Goal: Information Seeking & Learning: Learn about a topic

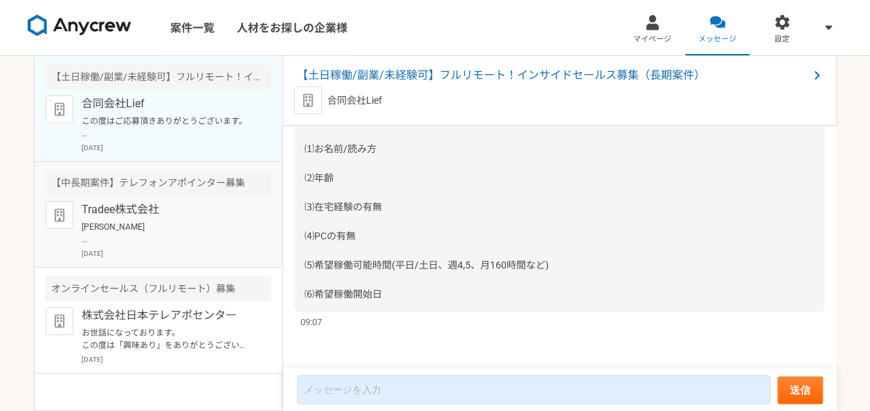
click at [195, 232] on p "[PERSON_NAME] この度は弊社求人にご興味を持っていただきありがとうございます。 Tradee株式会社の[PERSON_NAME]と申します。 今回…" at bounding box center [167, 233] width 171 height 25
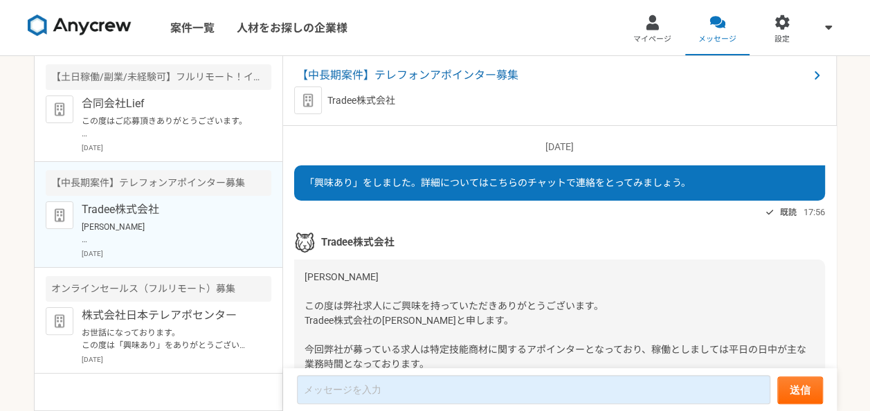
scroll to position [186, 0]
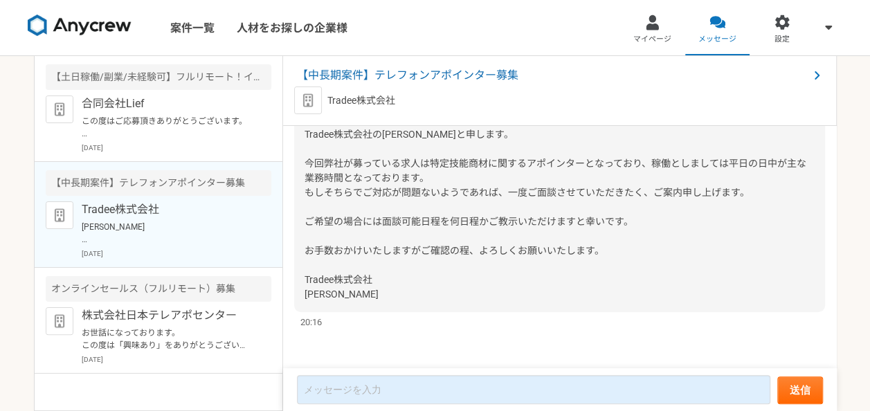
click at [365, 210] on div "[PERSON_NAME] この度は弊社求人にご興味を持っていただきありがとうございます。 Tradee株式会社の[PERSON_NAME]と申します。 今回…" at bounding box center [559, 192] width 531 height 239
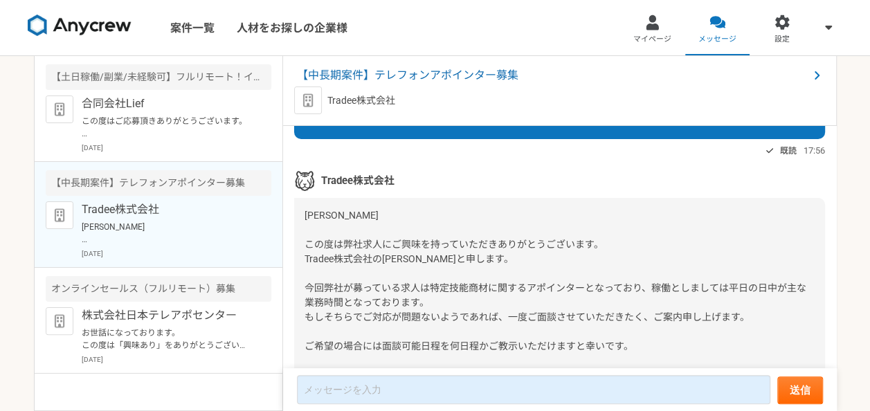
scroll to position [0, 0]
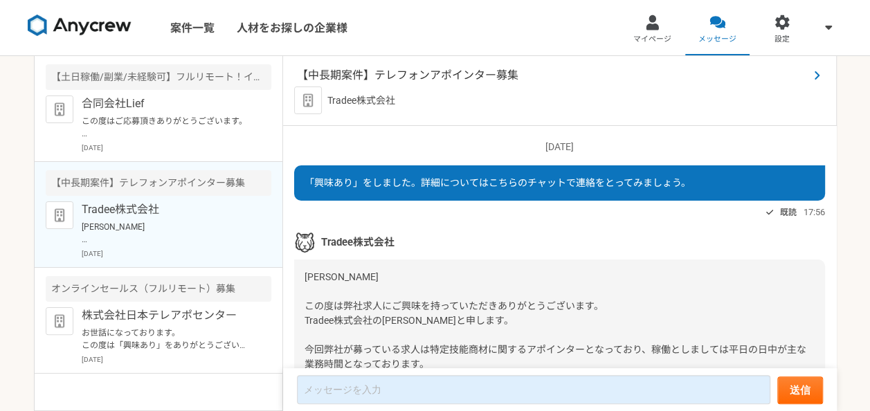
click at [363, 76] on span "【中長期案件】テレフォンアポインター募集" at bounding box center [552, 75] width 511 height 17
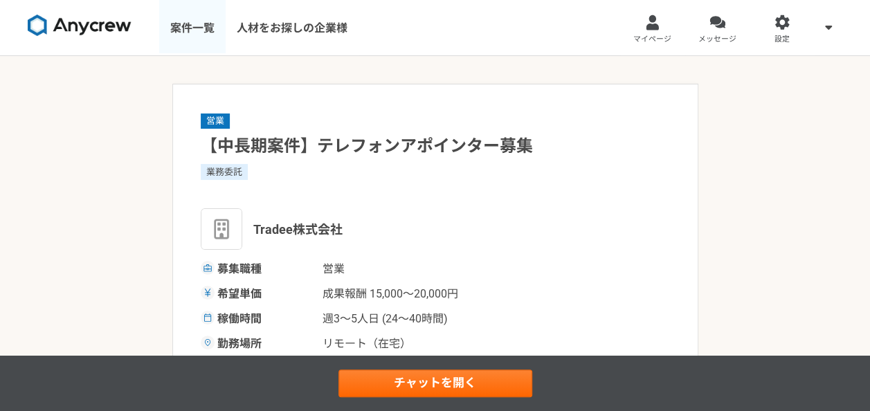
click at [214, 37] on link "案件一覧" at bounding box center [192, 27] width 66 height 55
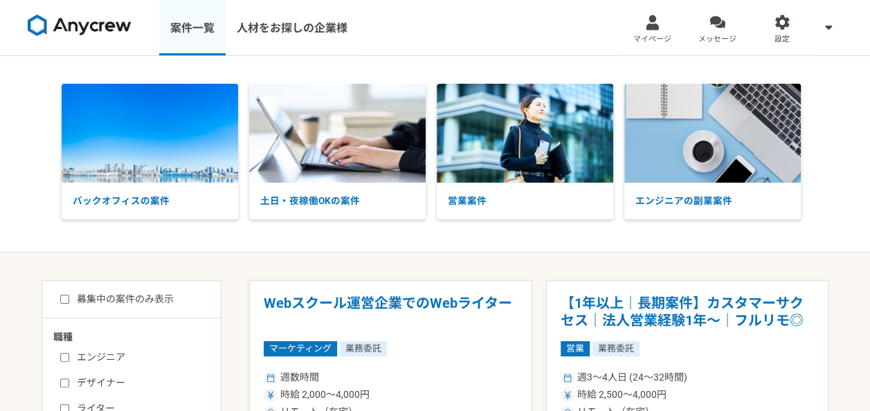
scroll to position [28, 0]
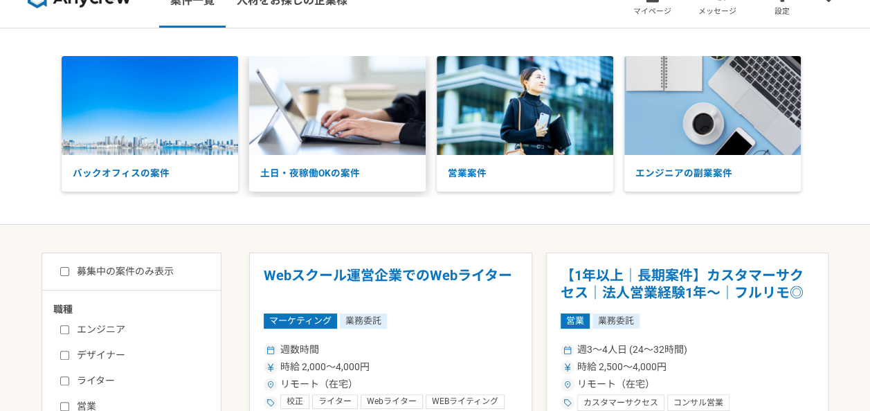
click at [350, 144] on img at bounding box center [337, 105] width 176 height 99
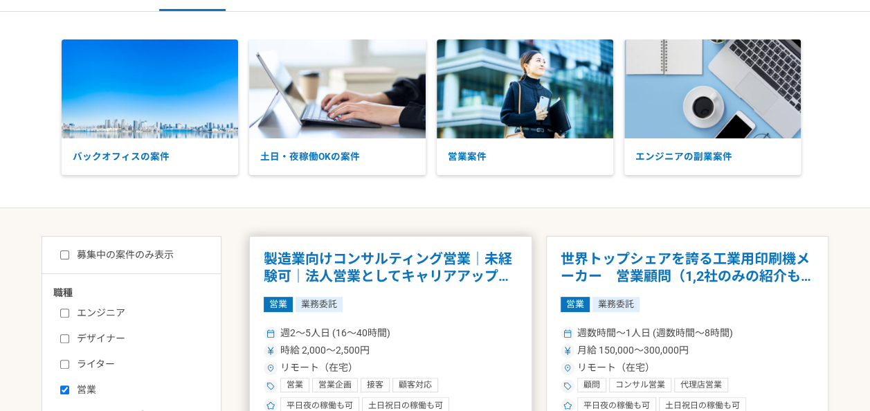
scroll to position [28, 0]
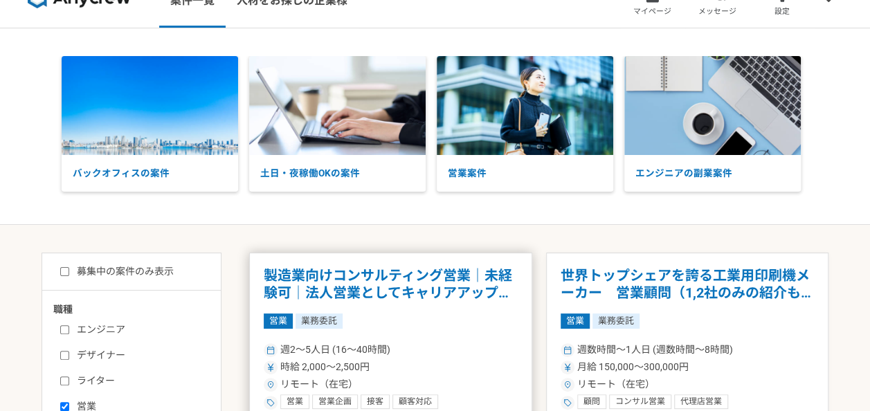
click at [357, 295] on h1 "製造業向けコンサルティング営業｜未経験可｜法人営業としてキャリアアップしたい方" at bounding box center [391, 284] width 254 height 35
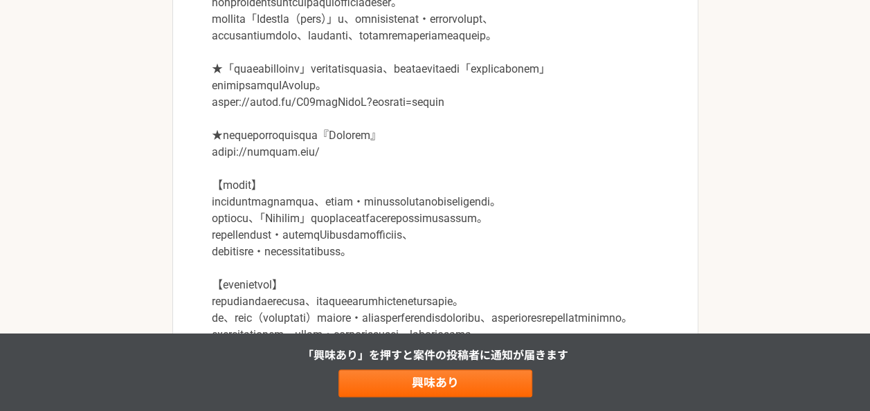
scroll to position [637, 0]
